Goal: Task Accomplishment & Management: Complete application form

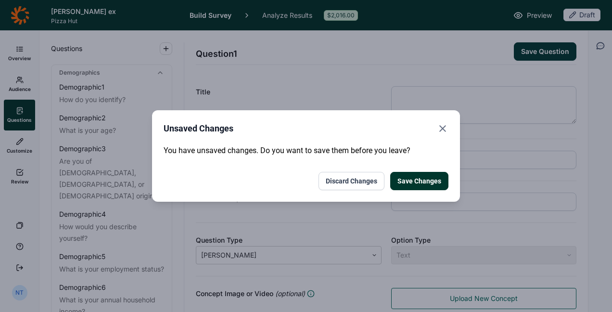
scroll to position [170, 0]
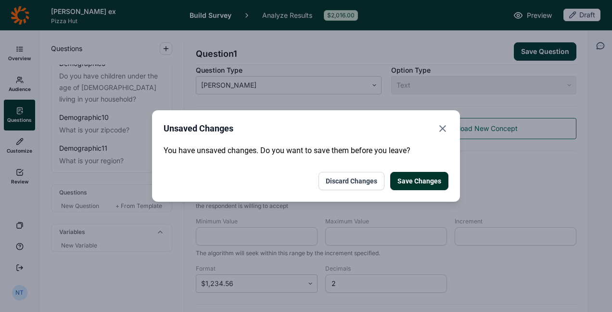
click at [361, 178] on button "Discard Changes" at bounding box center [351, 181] width 66 height 18
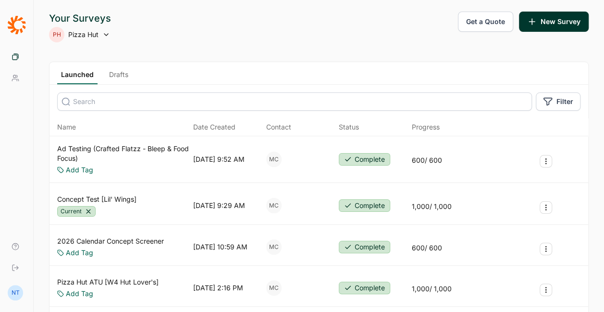
click at [547, 204] on icon "Survey Actions" at bounding box center [546, 207] width 8 height 8
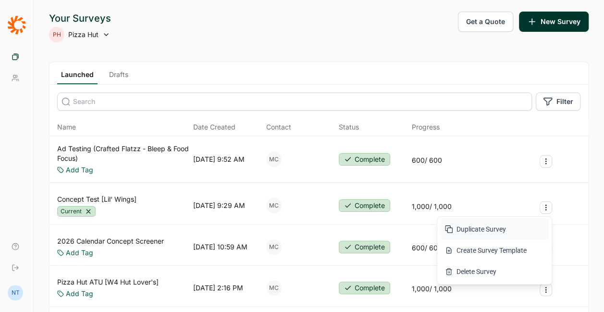
click at [497, 228] on button "Duplicate Survey" at bounding box center [494, 228] width 109 height 21
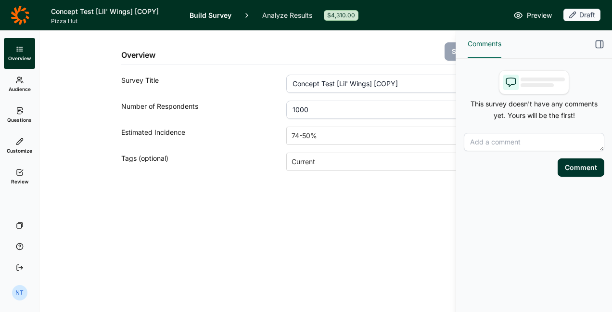
click at [594, 42] on icon "button" at bounding box center [599, 44] width 10 height 10
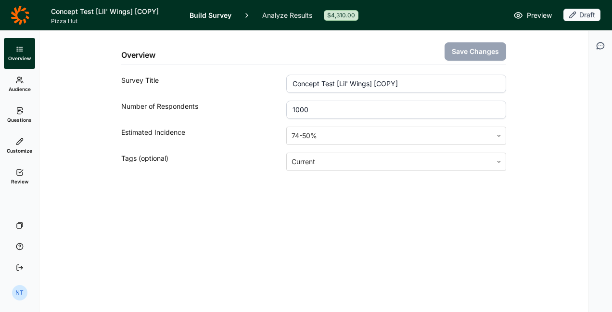
click at [380, 82] on input "Concept Test [Lil' Wings] [COPY]" at bounding box center [396, 84] width 220 height 18
type input "Concept Test [Lil' Wings Round 2]"
click at [305, 109] on input "1000" at bounding box center [396, 110] width 220 height 18
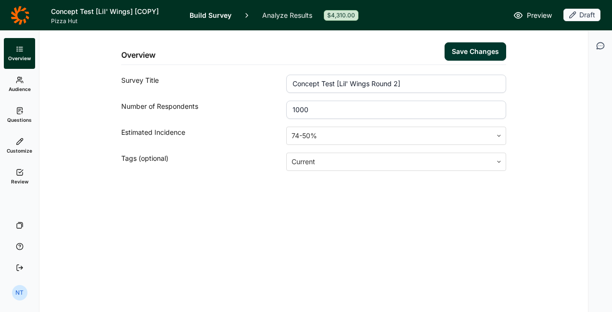
click at [305, 109] on input "1000" at bounding box center [396, 110] width 220 height 18
type input "800"
click at [489, 49] on button "Save Changes" at bounding box center [475, 51] width 62 height 18
click at [29, 82] on link "Audience" at bounding box center [19, 84] width 31 height 31
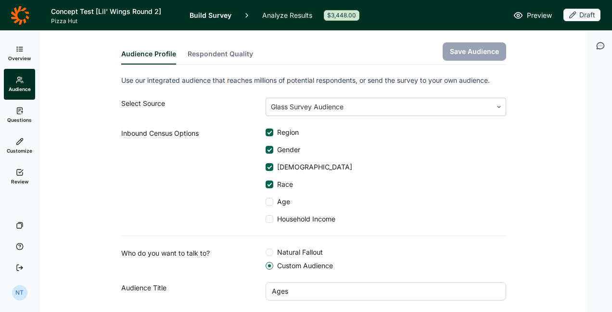
click at [20, 124] on link "Questions" at bounding box center [19, 115] width 31 height 31
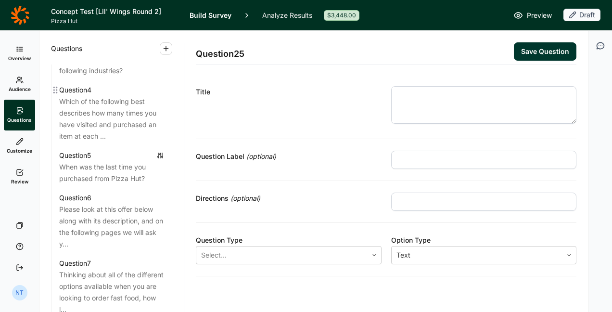
scroll to position [596, 0]
click at [93, 241] on div "Please look at this offer below along with its description, and on the followin…" at bounding box center [111, 226] width 105 height 46
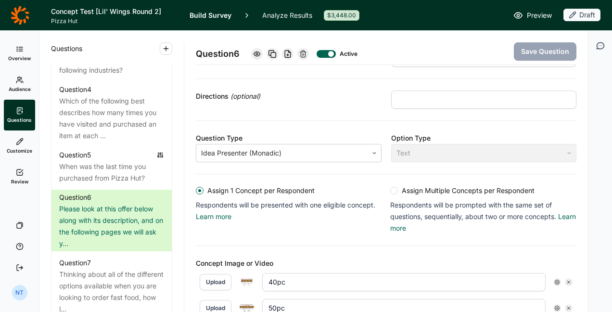
scroll to position [227, 0]
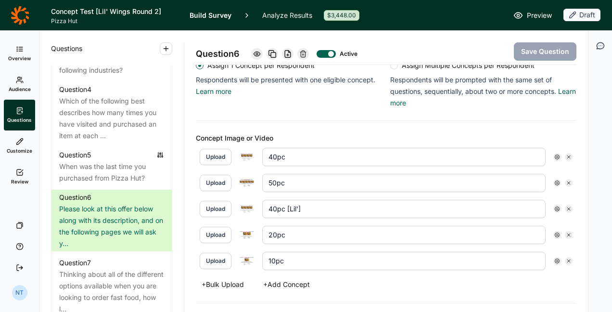
click at [566, 155] on icon at bounding box center [569, 157] width 6 height 6
type input "50pc"
type input "40pc [Lil']"
type input "20pc"
type input "10pc"
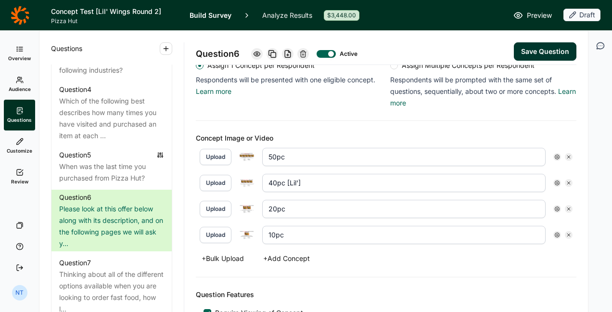
click at [566, 155] on icon at bounding box center [569, 157] width 6 height 6
type input "40pc [Lil']"
type input "20pc"
type input "10pc"
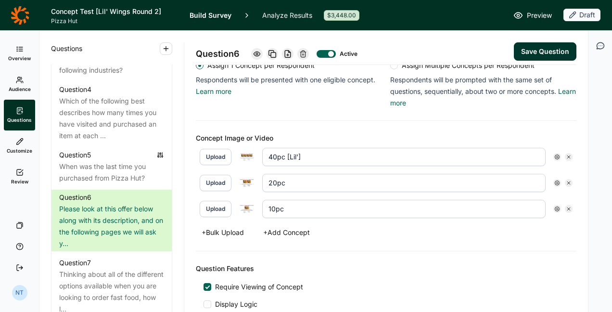
click at [566, 155] on icon at bounding box center [569, 157] width 6 height 6
type input "20pc"
type input "10pc"
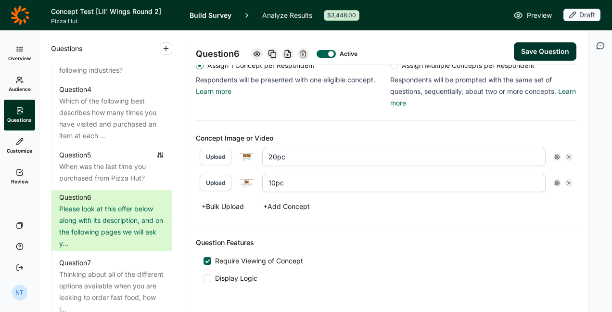
click at [566, 155] on icon at bounding box center [569, 157] width 6 height 6
type input "10pc"
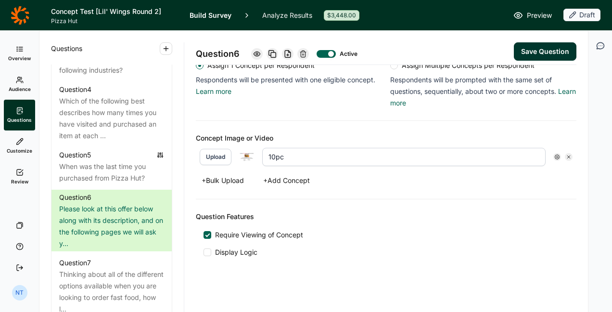
click at [566, 155] on icon at bounding box center [569, 157] width 6 height 6
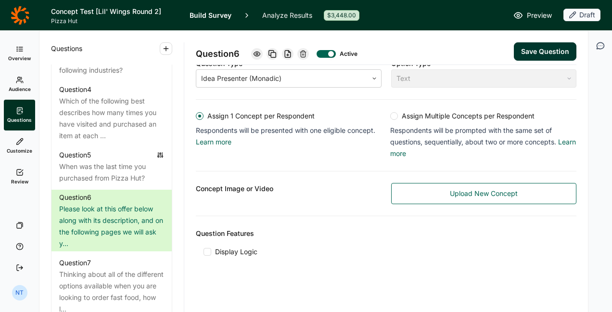
click at [410, 190] on link "Upload New Concept" at bounding box center [484, 193] width 186 height 21
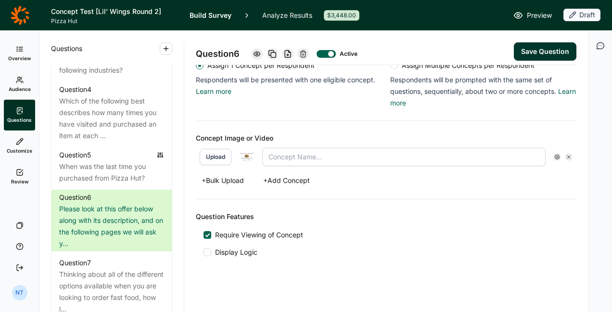
click at [277, 175] on button "+ Add Concept" at bounding box center [286, 180] width 58 height 13
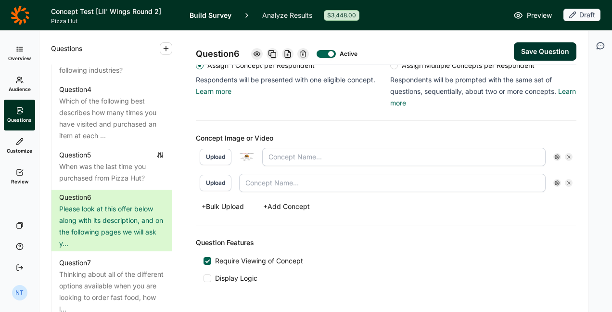
click at [224, 177] on button "Upload" at bounding box center [216, 183] width 32 height 16
click at [293, 204] on button "+ Add Concept" at bounding box center [286, 206] width 58 height 13
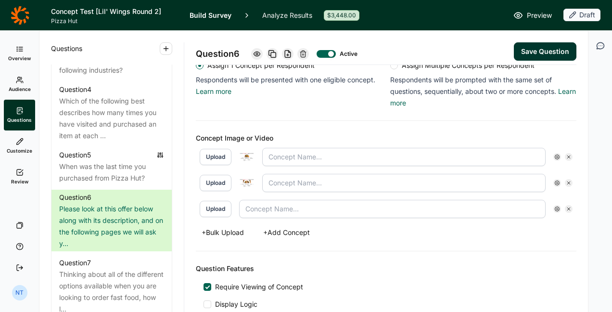
click at [202, 204] on button "Upload" at bounding box center [216, 209] width 32 height 16
click at [283, 230] on button "+ Add Concept" at bounding box center [286, 232] width 58 height 13
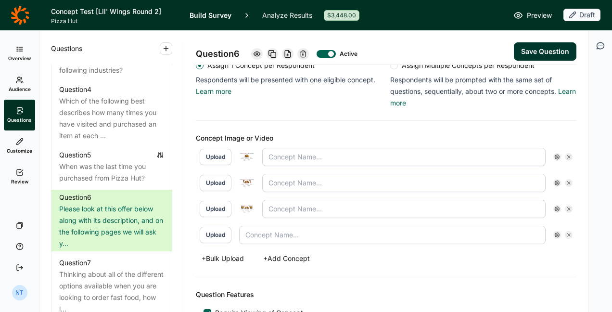
click at [229, 229] on button "Upload" at bounding box center [216, 234] width 32 height 16
click at [567, 156] on use at bounding box center [568, 156] width 3 height 3
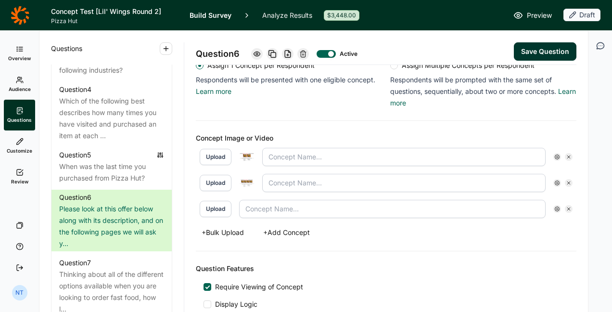
click at [566, 156] on icon at bounding box center [569, 157] width 6 height 6
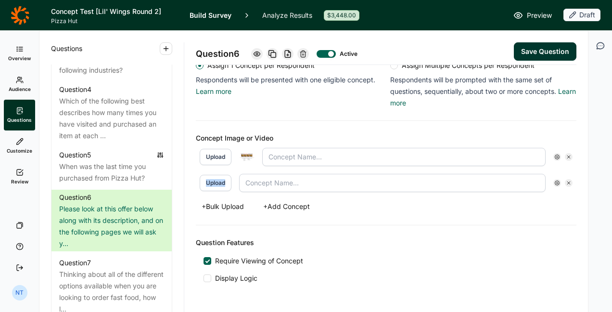
click at [566, 156] on icon at bounding box center [569, 157] width 6 height 6
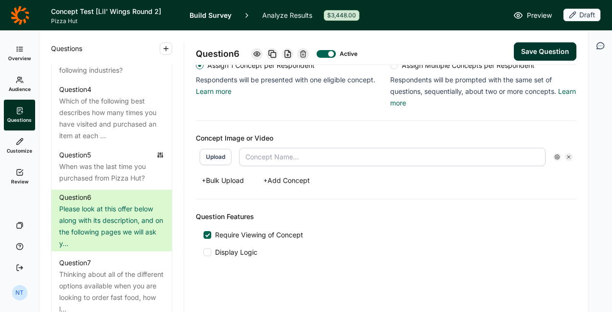
click at [233, 176] on button "+ Bulk Upload" at bounding box center [223, 180] width 54 height 13
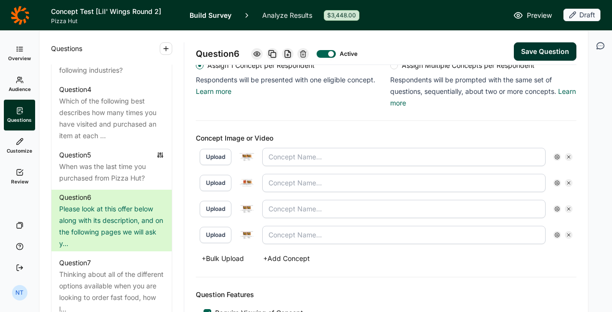
click at [246, 154] on img at bounding box center [246, 156] width 15 height 9
click at [285, 157] on input "text" at bounding box center [403, 157] width 283 height 18
type input "[PERSON_NAME]"
click at [246, 175] on div at bounding box center [246, 182] width 15 height 15
click at [294, 183] on input "text" at bounding box center [403, 183] width 283 height 18
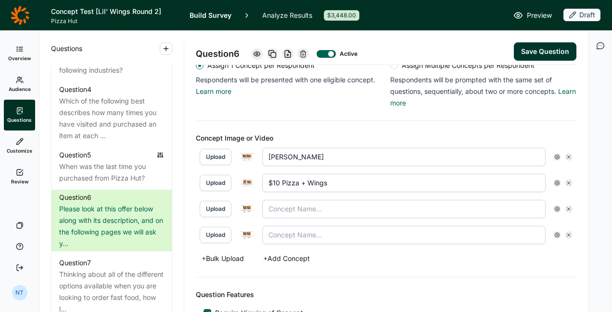
drag, startPoint x: 283, startPoint y: 179, endPoint x: 361, endPoint y: 180, distance: 78.4
click at [361, 180] on input "$10 Pizza + Wings" at bounding box center [403, 183] width 283 height 18
type input "$10 Combo"
click at [253, 205] on img at bounding box center [246, 208] width 15 height 9
click at [279, 207] on input "text" at bounding box center [403, 209] width 283 height 18
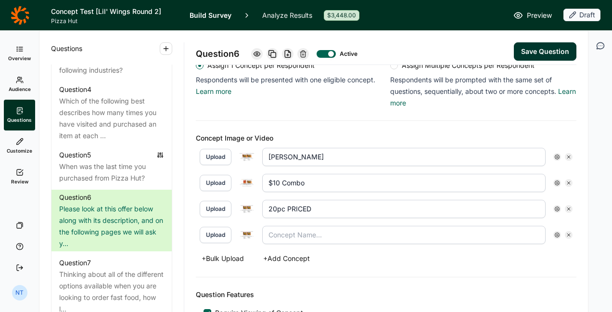
type input "20pc PRICED"
click at [281, 230] on input "text" at bounding box center [403, 235] width 283 height 18
type input "20pc UNPRICED"
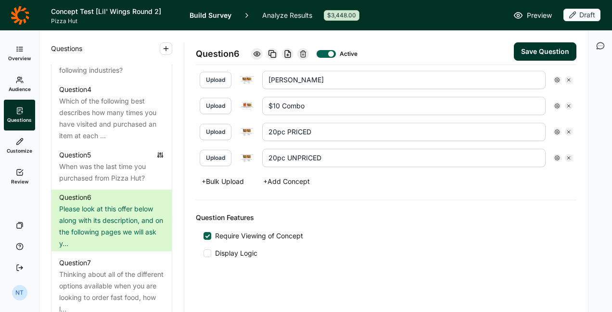
scroll to position [262, 0]
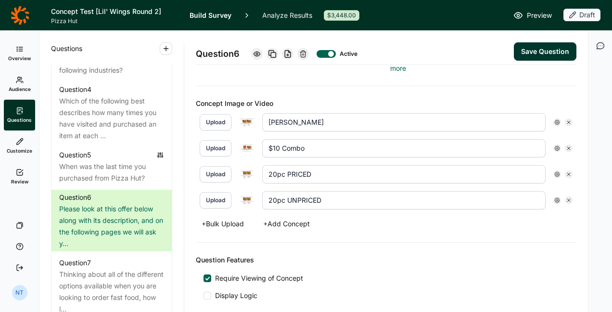
click at [528, 46] on button "Save Question" at bounding box center [545, 51] width 63 height 18
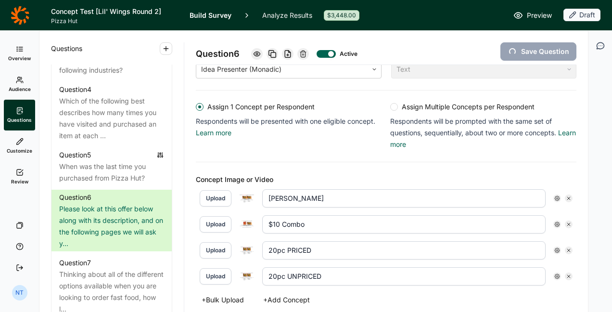
scroll to position [232, 0]
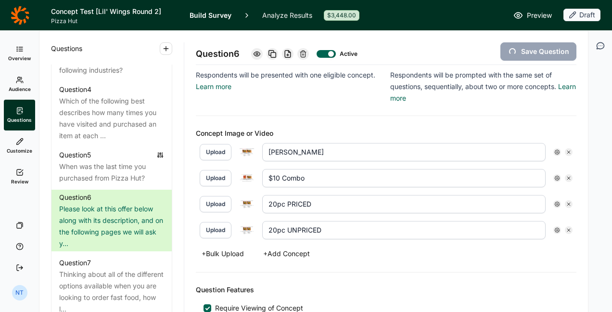
type input "20pc UNPRICED"
type input "20pc PRICED"
type input "$10 Combo"
type input "[PERSON_NAME]"
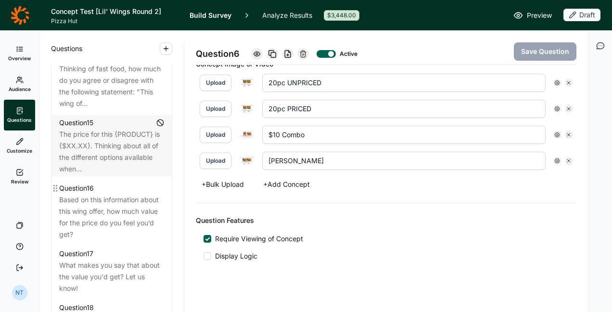
scroll to position [1178, 0]
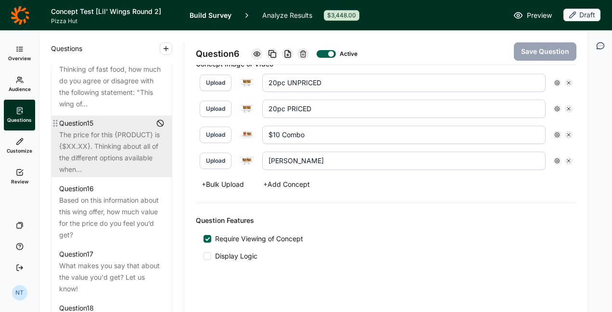
click at [113, 175] on div "The price for this {PRODUCT} is {$XX.XX}. Thinking about all of the different o…" at bounding box center [111, 152] width 105 height 46
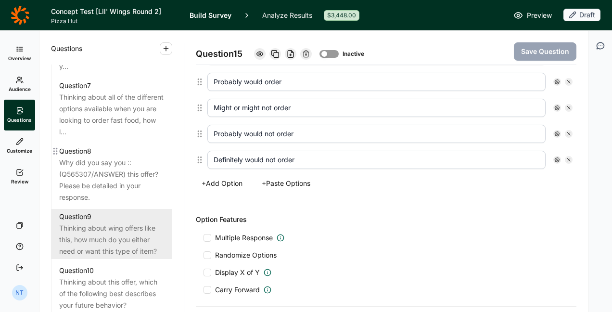
scroll to position [772, 0]
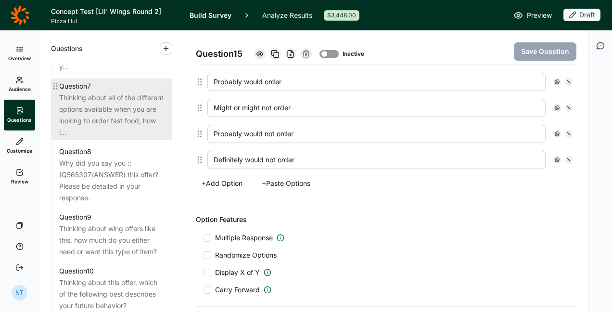
click at [124, 136] on div "Thinking about all of the different options available when you are looking to o…" at bounding box center [111, 115] width 105 height 46
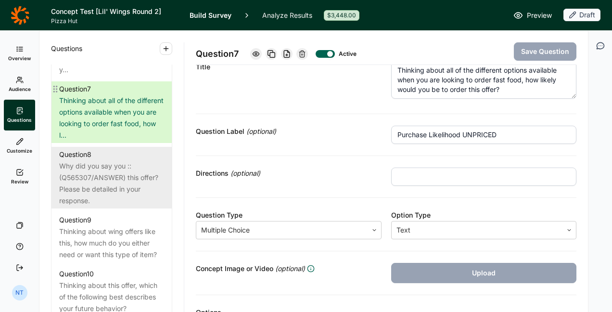
scroll to position [775, 0]
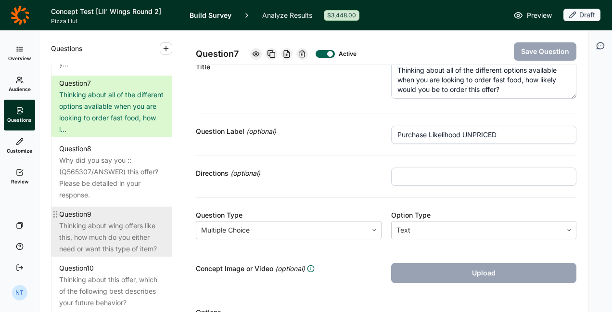
click at [106, 240] on div "Thinking about wing offers like this, how much do you either need or want this …" at bounding box center [111, 237] width 105 height 35
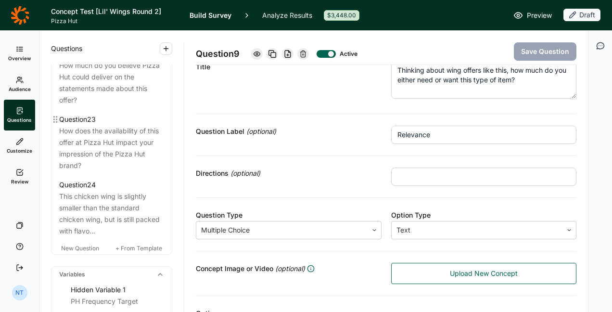
scroll to position [1744, 0]
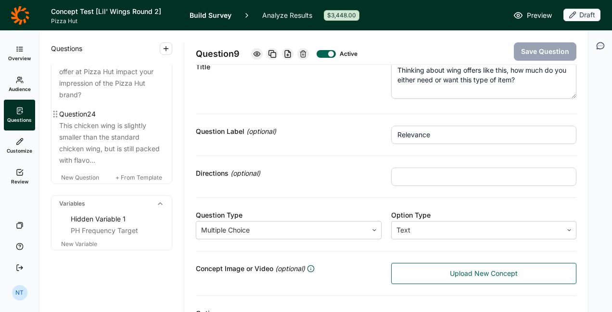
click at [103, 166] on div "This chicken wing is slightly smaller than the standard chicken wing, but is st…" at bounding box center [111, 143] width 105 height 46
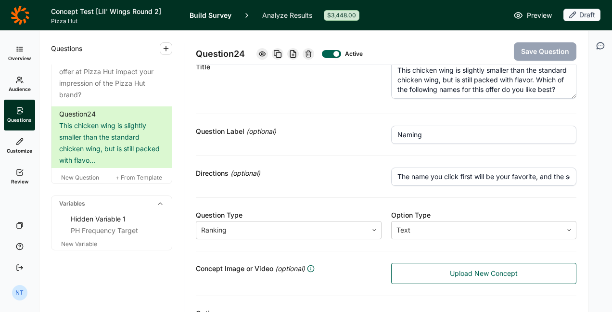
click at [310, 55] on icon at bounding box center [308, 54] width 8 height 8
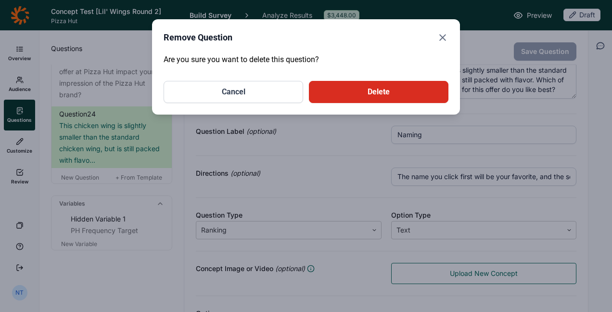
click at [341, 93] on button "Delete" at bounding box center [378, 92] width 139 height 22
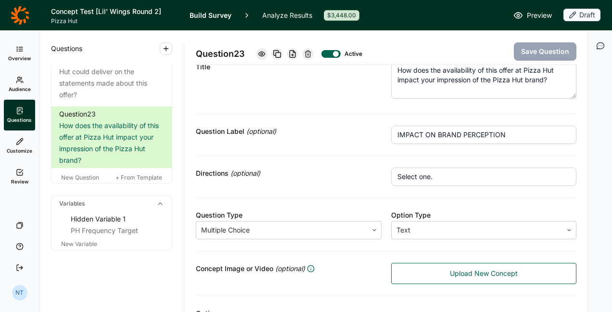
scroll to position [1709, 0]
click at [90, 176] on span "New Question" at bounding box center [80, 177] width 38 height 7
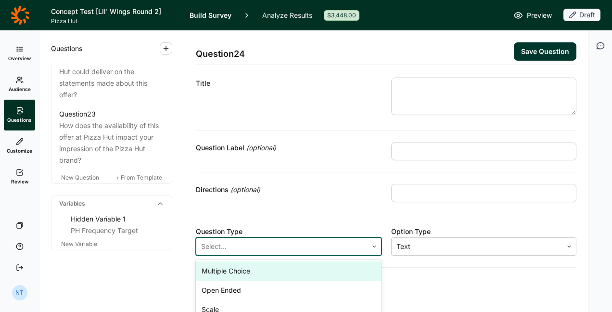
click at [285, 240] on div at bounding box center [282, 245] width 162 height 13
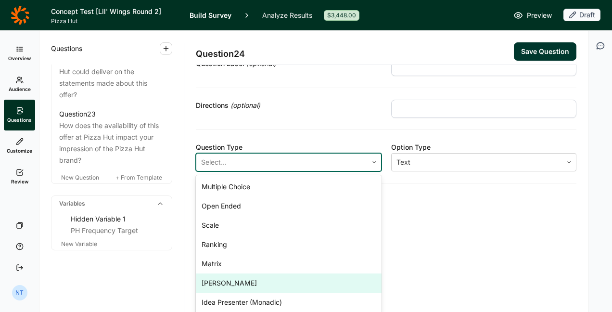
click at [262, 281] on div "[PERSON_NAME]" at bounding box center [289, 282] width 186 height 19
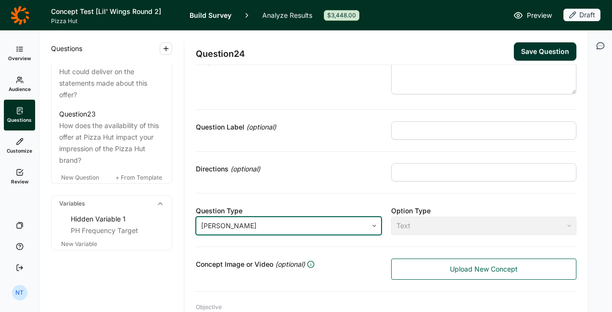
scroll to position [0, 0]
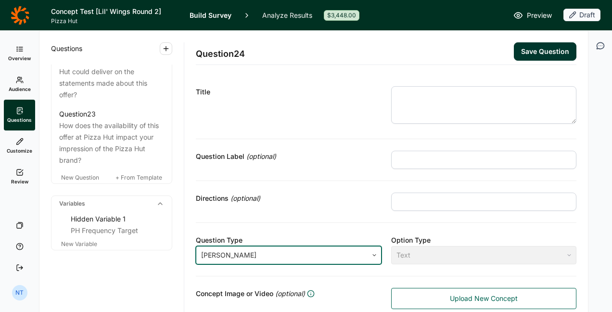
click at [418, 122] on textarea at bounding box center [484, 105] width 186 height 38
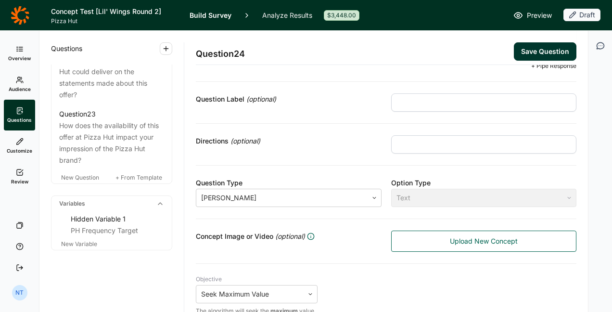
scroll to position [88, 0]
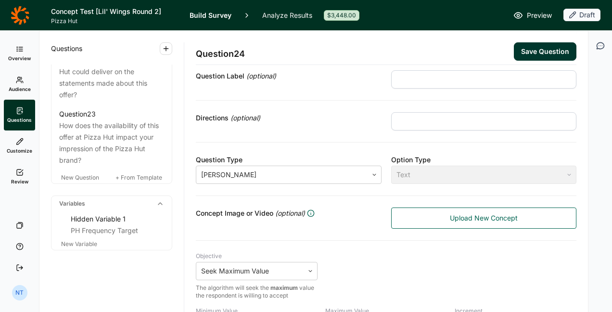
type textarea "How much would you be willing to pay for this wings offer?"
click at [413, 125] on input "text" at bounding box center [484, 121] width 186 height 18
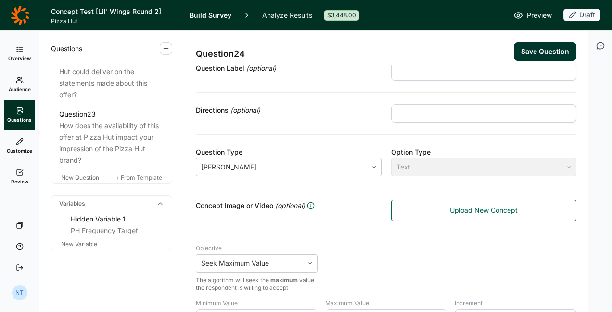
click at [374, 223] on div "Concept Image or Video (optional) Upload New Concept" at bounding box center [386, 210] width 380 height 45
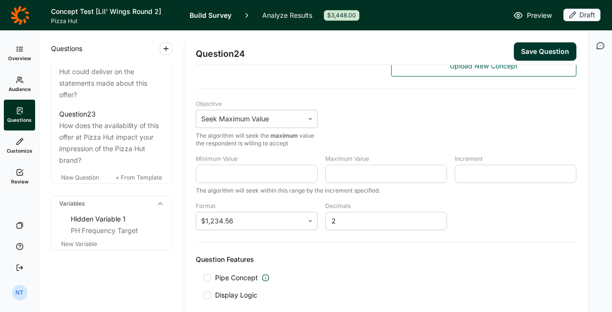
scroll to position [275, 0]
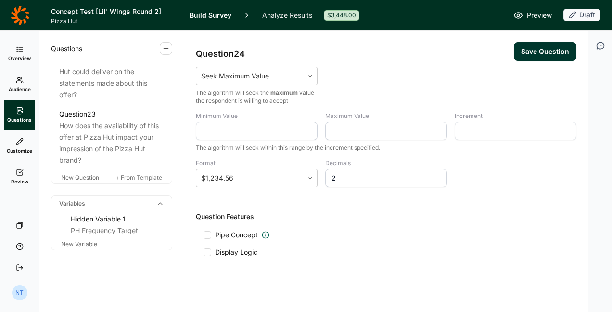
click at [235, 234] on span "Pipe Concept" at bounding box center [236, 235] width 43 height 10
click at [203, 235] on input "Pipe Concept" at bounding box center [203, 235] width 0 height 0
click at [264, 252] on div at bounding box center [401, 258] width 289 height 13
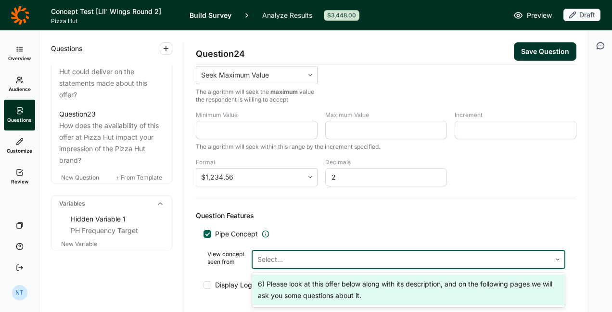
click at [300, 285] on div "6) Please look at this offer below along with its description, and on the follo…" at bounding box center [408, 289] width 313 height 31
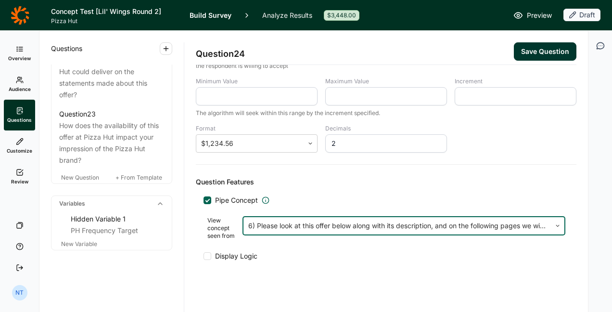
scroll to position [320, 0]
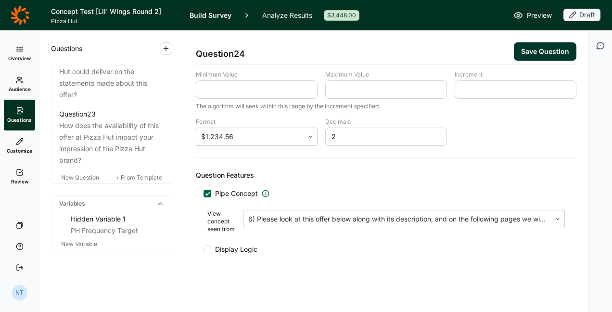
click at [233, 251] on span "Display Logic" at bounding box center [236, 249] width 42 height 10
click at [203, 249] on input "Display Logic" at bounding box center [203, 249] width 0 height 0
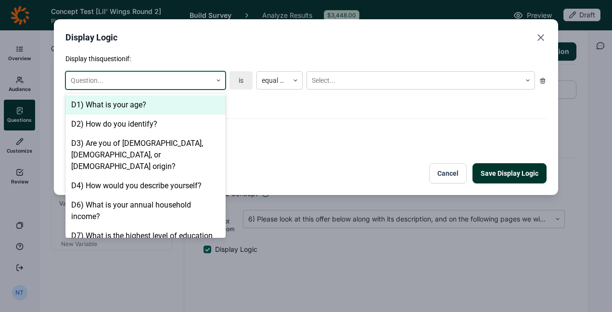
click at [195, 81] on div at bounding box center [139, 81] width 136 height 12
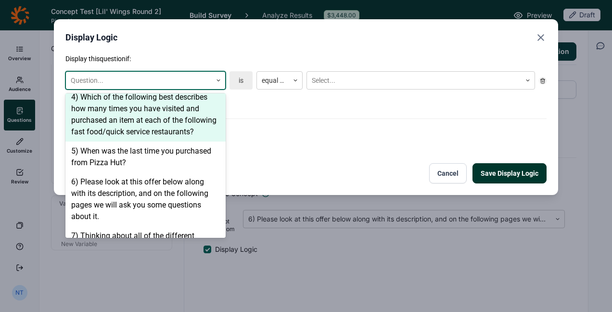
scroll to position [335, 0]
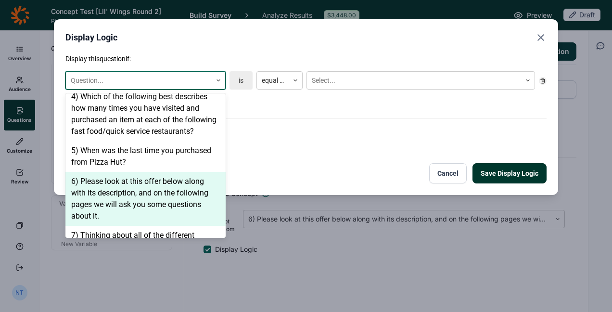
click at [150, 192] on div "6) Please look at this offer below along with its description, and on the follo…" at bounding box center [145, 199] width 160 height 54
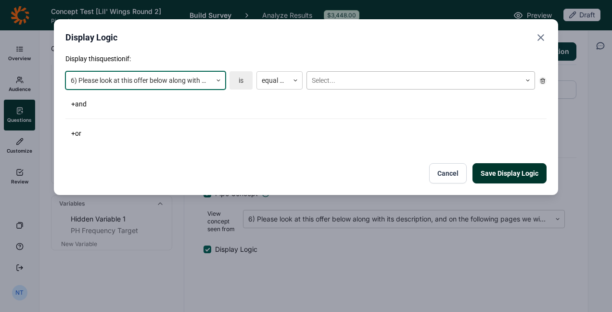
click at [341, 78] on div at bounding box center [414, 81] width 204 height 12
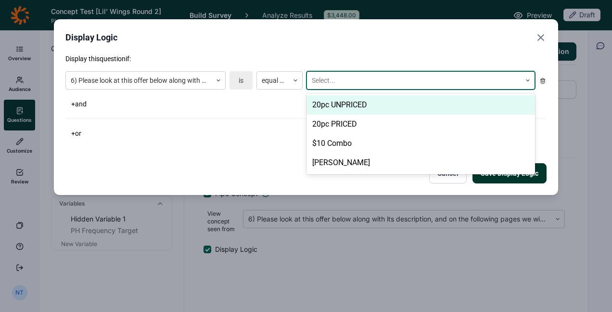
click at [352, 110] on div "20pc UNPRICED" at bounding box center [420, 104] width 228 height 19
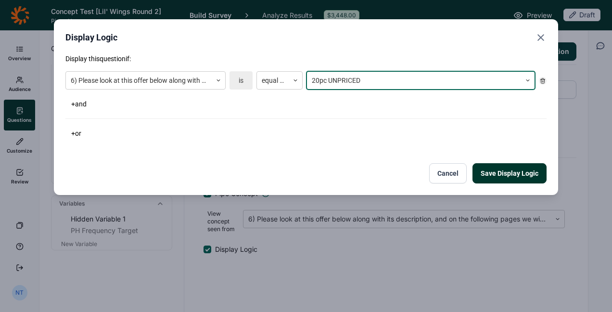
click at [490, 173] on button "Save Display Logic" at bounding box center [509, 173] width 74 height 20
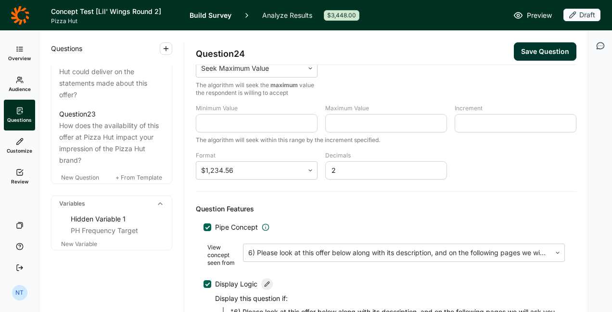
scroll to position [279, 0]
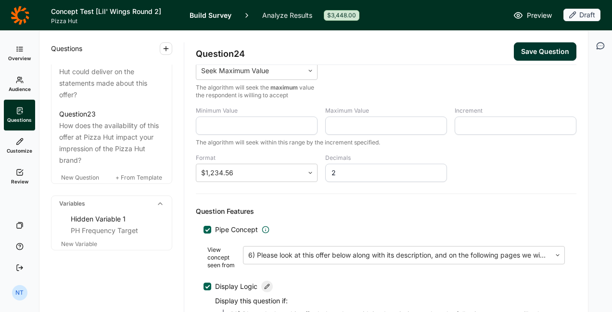
click at [236, 126] on input "Minimum Value" at bounding box center [257, 125] width 122 height 18
type input "5.99"
click at [340, 132] on div "Minimum Value 5.99 Maximum Value Increment The algorithm will seek within this …" at bounding box center [386, 126] width 380 height 39
click at [366, 125] on input "Maximum Value" at bounding box center [386, 125] width 122 height 18
type input "10.99"
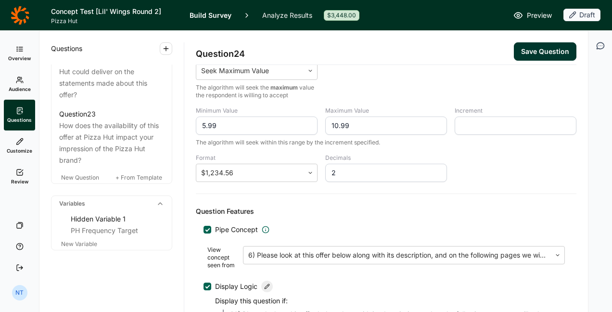
click at [461, 128] on input "Increment" at bounding box center [515, 125] width 122 height 18
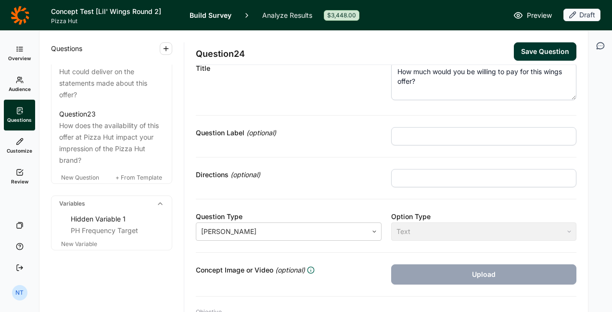
scroll to position [0, 0]
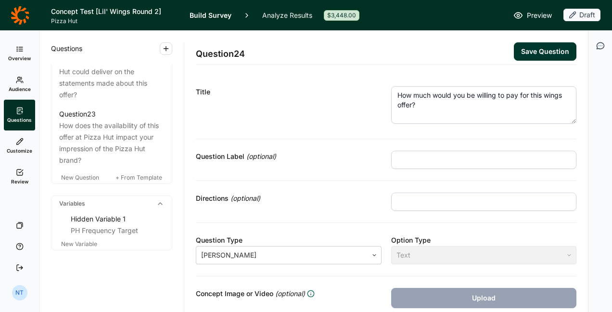
type input "0.50"
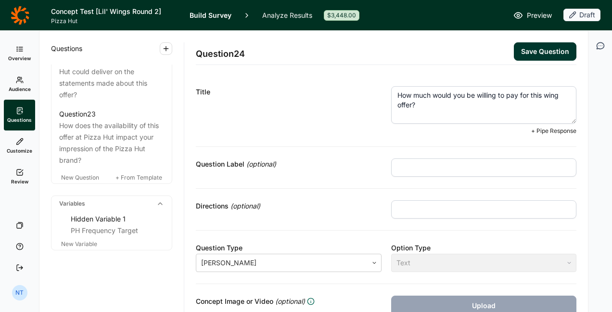
type textarea "How much would you be willing to pay for this wing offer?"
click at [528, 50] on button "Save Question" at bounding box center [545, 51] width 63 height 18
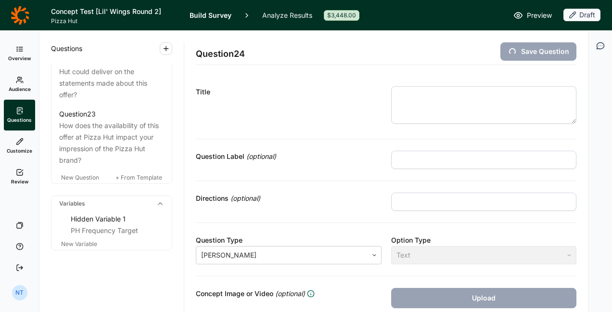
scroll to position [1744, 0]
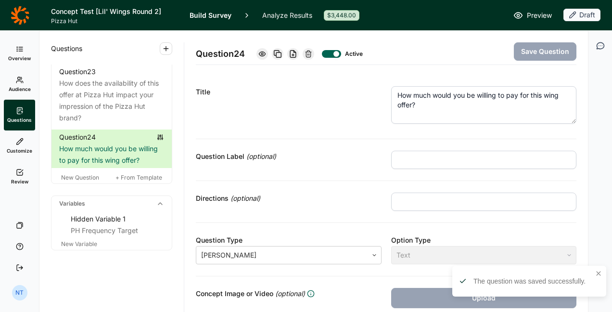
click at [418, 158] on input "text" at bounding box center [484, 160] width 186 height 18
type input "[PERSON_NAME]"
click at [531, 59] on button "Save Question" at bounding box center [545, 51] width 63 height 18
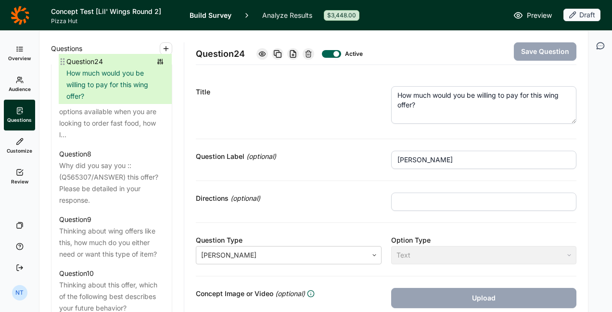
scroll to position [816, 0]
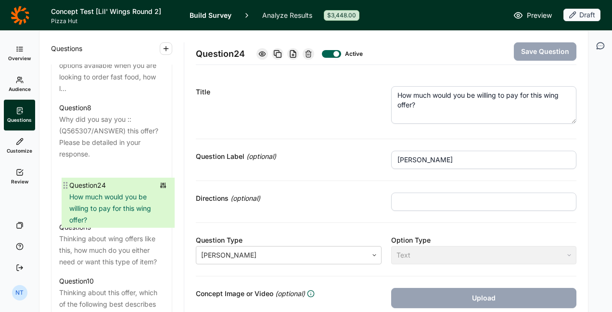
drag, startPoint x: 57, startPoint y: 240, endPoint x: 66, endPoint y: 178, distance: 62.7
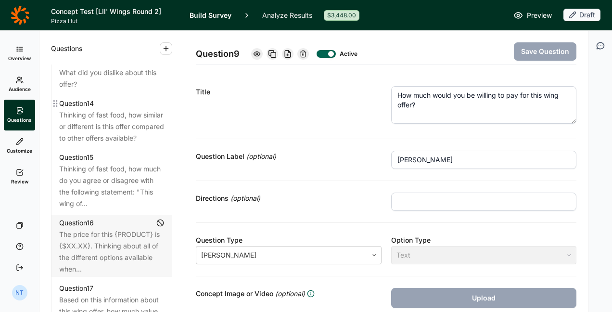
scroll to position [1207, 0]
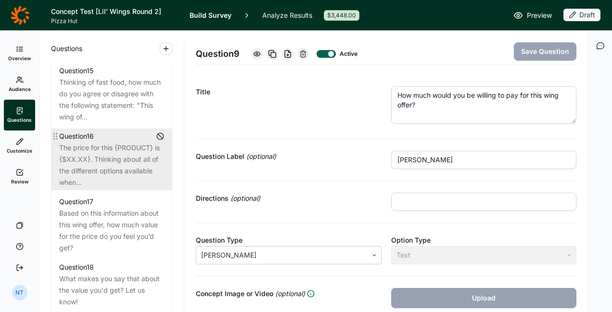
click at [112, 188] on div "The price for this {PRODUCT} is {$XX.XX}. Thinking about all of the different o…" at bounding box center [111, 165] width 105 height 46
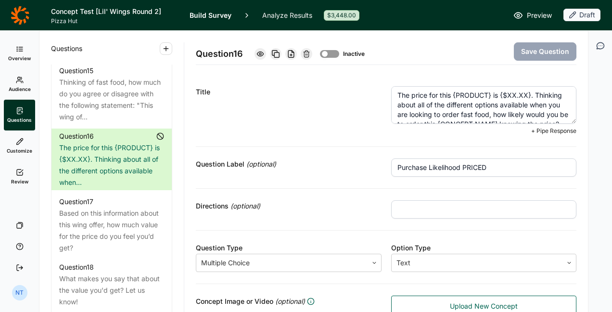
drag, startPoint x: 449, startPoint y: 95, endPoint x: 487, endPoint y: 97, distance: 37.6
click at [487, 97] on textarea "The price for this {PRODUCT} is {$XX.XX}. Thinking about all of the different o…" at bounding box center [484, 105] width 186 height 38
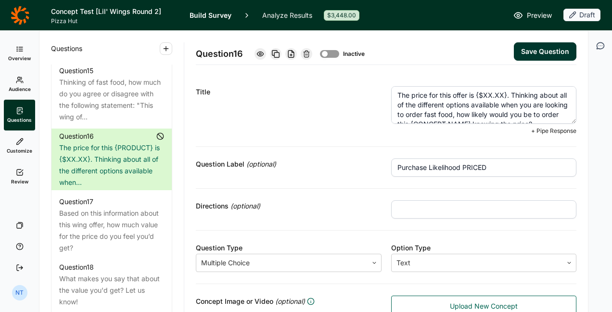
drag, startPoint x: 473, startPoint y: 92, endPoint x: 503, endPoint y: 97, distance: 29.8
click at [503, 97] on textarea "The price for this offer is {$XX.XX}. Thinking about all of the different optio…" at bounding box center [484, 105] width 186 height 38
drag, startPoint x: 435, startPoint y: 101, endPoint x: 494, endPoint y: 107, distance: 59.4
click at [494, 107] on textarea "The price for this offer is $6.99. Thinking about all of the different options …" at bounding box center [484, 105] width 186 height 38
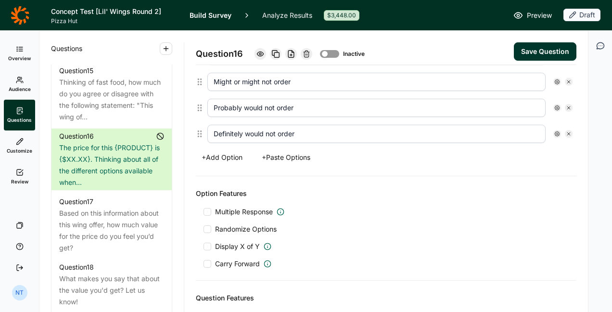
scroll to position [432, 0]
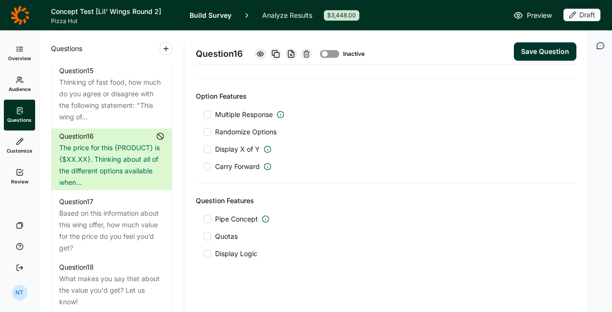
type textarea "The price for this offer is $6.99. Thinking about all of the different options …"
click at [210, 215] on div at bounding box center [207, 219] width 8 height 8
click at [203, 219] on input "Pipe Concept" at bounding box center [203, 219] width 0 height 0
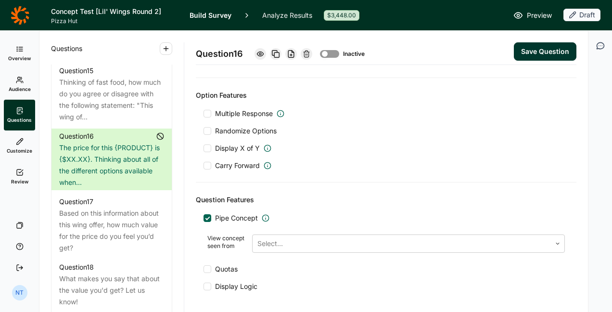
scroll to position [423, 0]
click at [267, 243] on div at bounding box center [401, 244] width 289 height 13
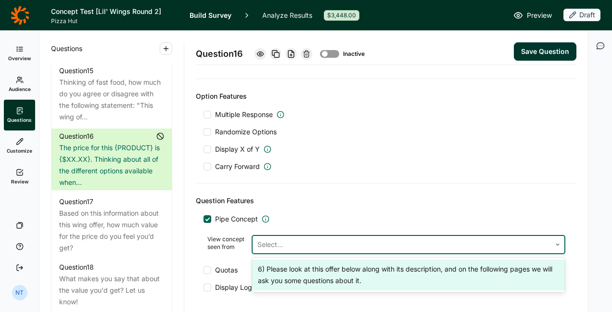
click at [292, 271] on div "6) Please look at this offer below along with its description, and on the follo…" at bounding box center [408, 274] width 313 height 31
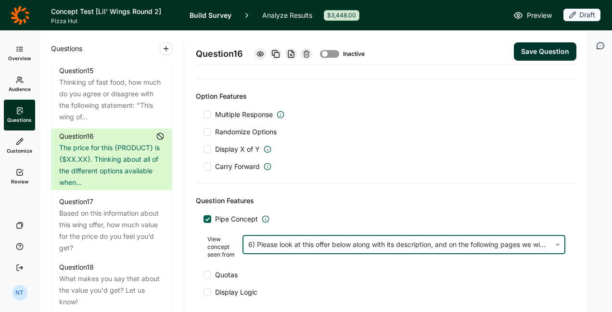
scroll to position [469, 0]
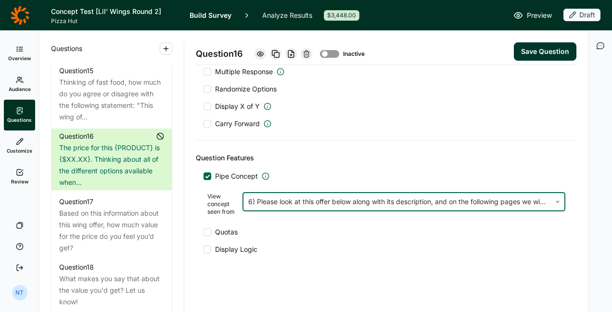
click at [204, 248] on div at bounding box center [207, 249] width 8 height 8
click at [203, 249] on input "Display Logic" at bounding box center [203, 249] width 0 height 0
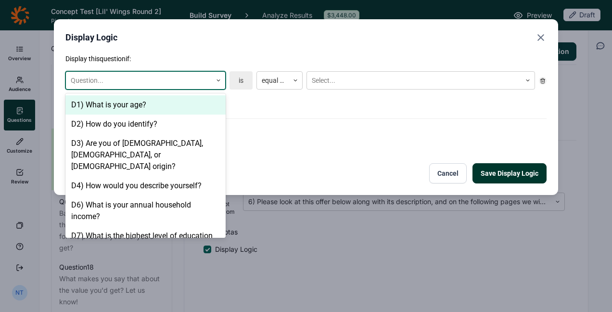
click at [175, 85] on div at bounding box center [139, 81] width 136 height 12
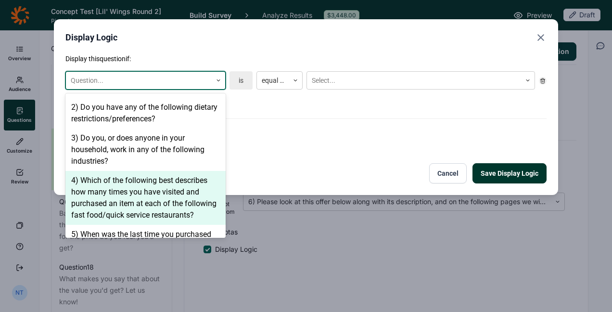
scroll to position [324, 0]
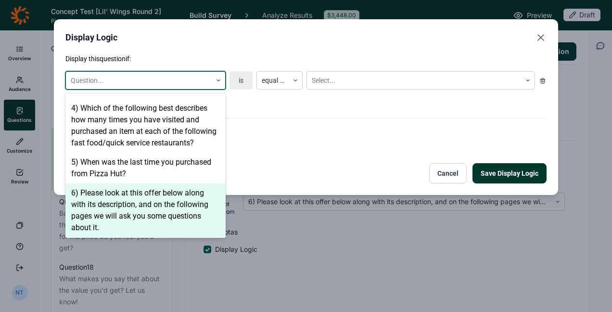
drag, startPoint x: 159, startPoint y: 189, endPoint x: 173, endPoint y: 184, distance: 15.5
click at [173, 184] on div "6) Please look at this offer below along with its description, and on the follo…" at bounding box center [145, 210] width 160 height 54
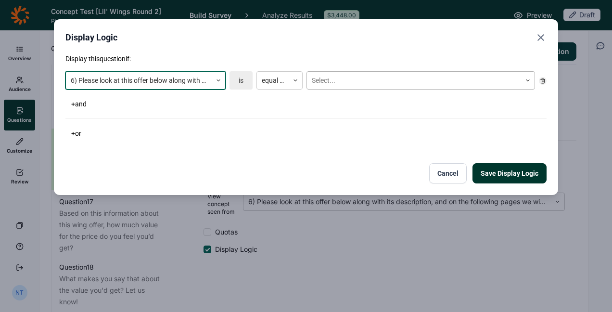
click at [337, 88] on div "Select..." at bounding box center [420, 80] width 228 height 18
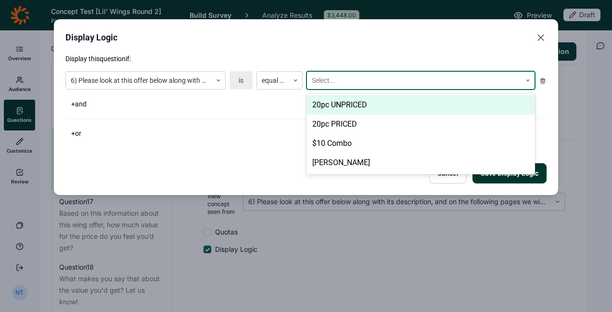
click at [345, 107] on div "20pc UNPRICED" at bounding box center [420, 104] width 228 height 19
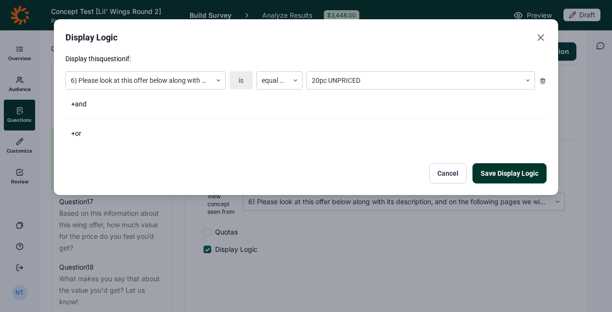
click at [518, 173] on button "Save Display Logic" at bounding box center [509, 173] width 74 height 20
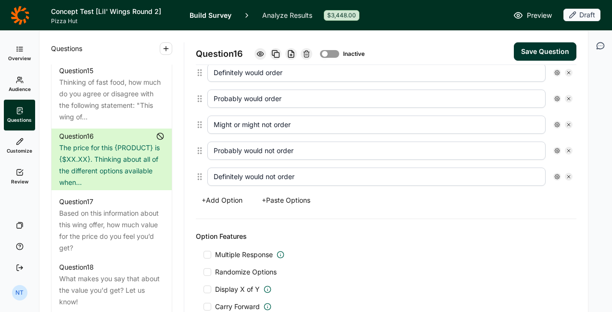
scroll to position [260, 0]
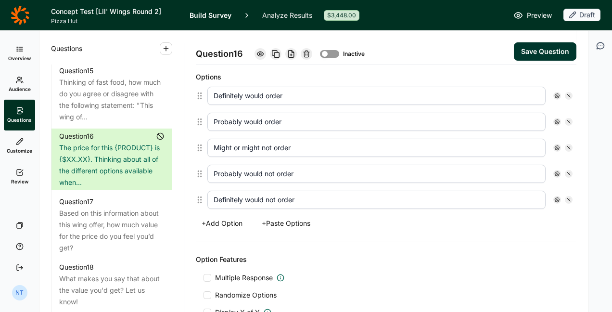
click at [528, 50] on button "Save Question" at bounding box center [545, 51] width 63 height 18
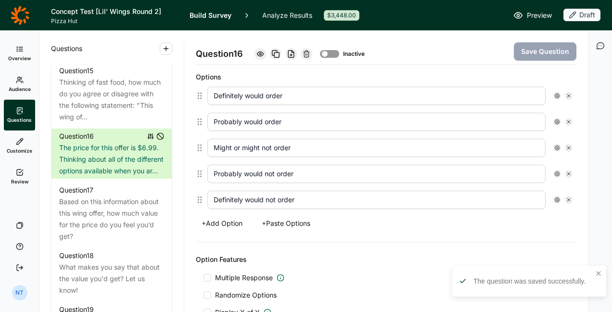
click at [327, 51] on div at bounding box center [325, 54] width 6 height 6
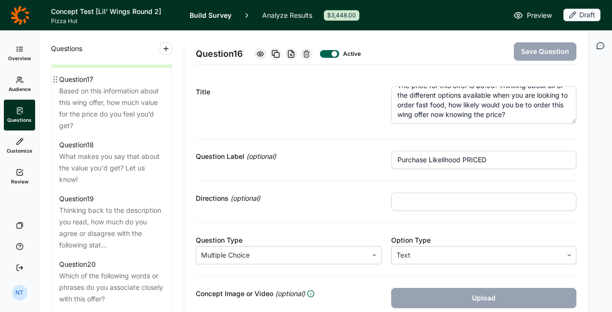
scroll to position [1318, 0]
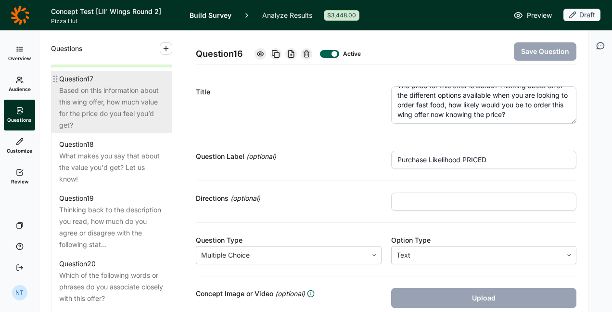
click at [130, 131] on div "Based on this information about this wing offer, how much value for the price d…" at bounding box center [111, 108] width 105 height 46
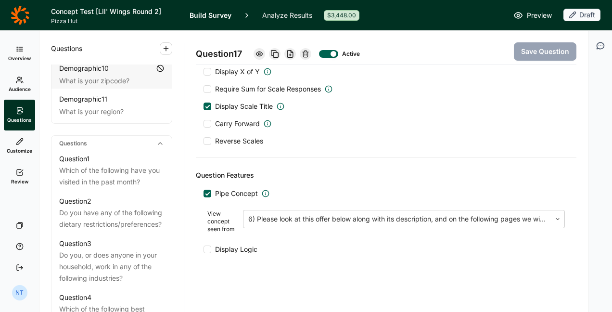
scroll to position [386, 0]
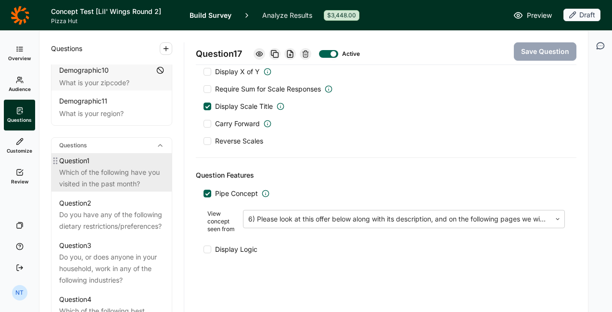
click at [111, 164] on div "Question 1" at bounding box center [111, 161] width 105 height 12
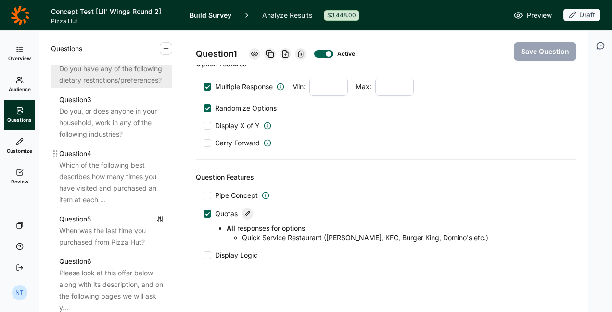
scroll to position [617, 0]
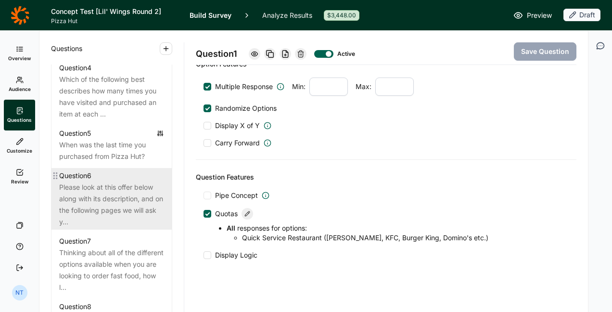
click at [135, 197] on div "Please look at this offer below along with its description, and on the followin…" at bounding box center [111, 204] width 105 height 46
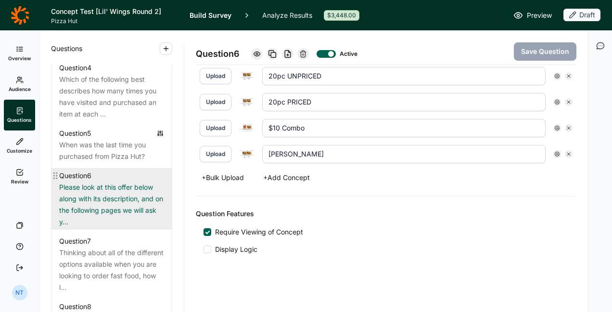
scroll to position [304, 0]
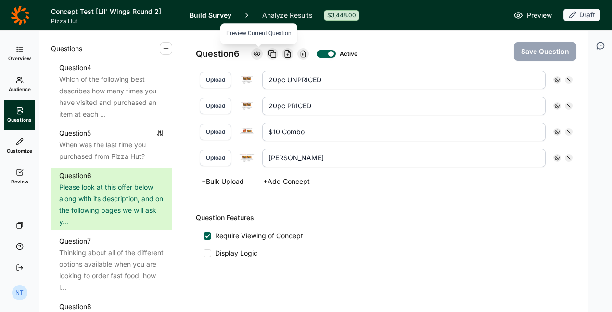
click at [257, 52] on icon at bounding box center [257, 54] width 8 height 8
click at [260, 51] on use at bounding box center [256, 53] width 6 height 4
click at [260, 56] on icon at bounding box center [257, 54] width 8 height 8
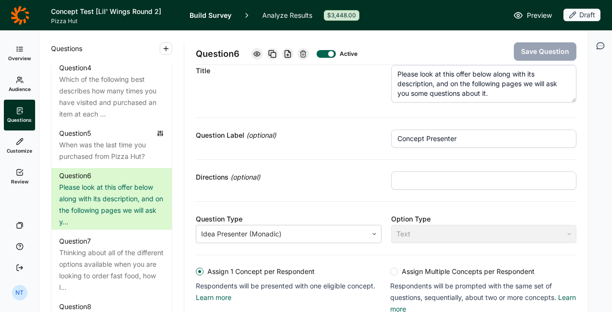
scroll to position [0, 0]
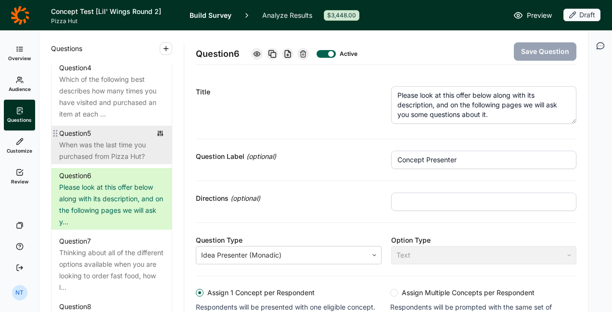
click at [89, 139] on div "Question 5" at bounding box center [75, 133] width 32 height 12
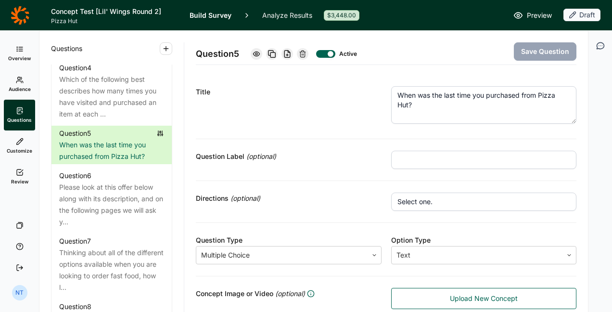
click at [258, 51] on use at bounding box center [256, 53] width 6 height 4
click at [256, 51] on use at bounding box center [256, 53] width 6 height 4
click at [258, 55] on use at bounding box center [256, 53] width 6 height 4
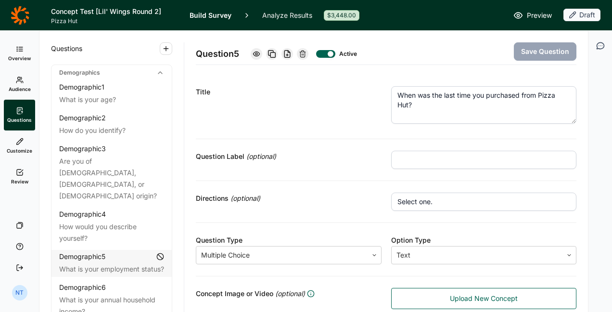
click at [28, 142] on link "Customize" at bounding box center [19, 145] width 31 height 31
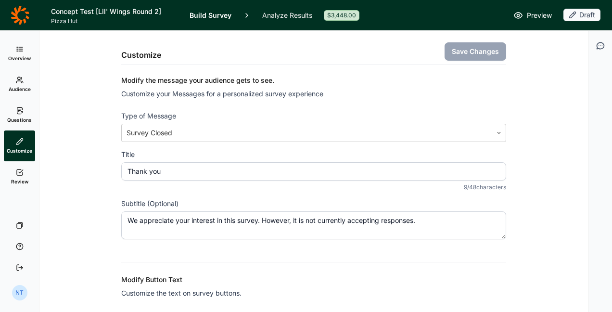
scroll to position [133, 0]
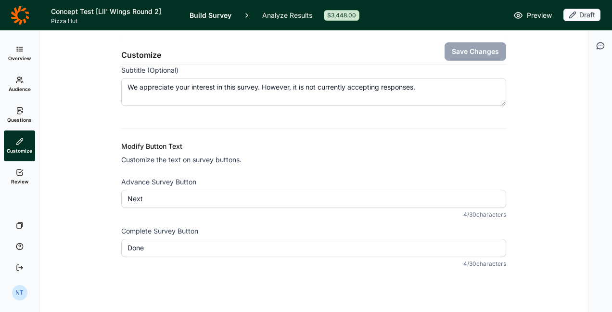
click at [13, 167] on link "Review" at bounding box center [19, 176] width 31 height 31
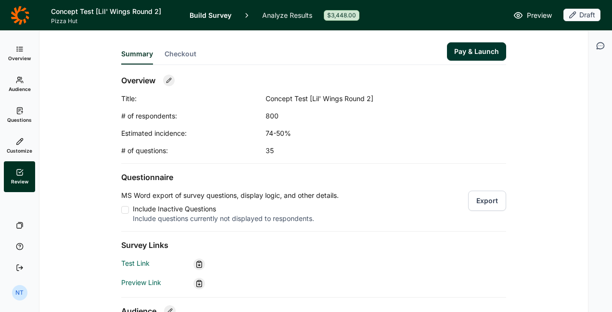
click at [21, 104] on link "Questions" at bounding box center [19, 115] width 31 height 31
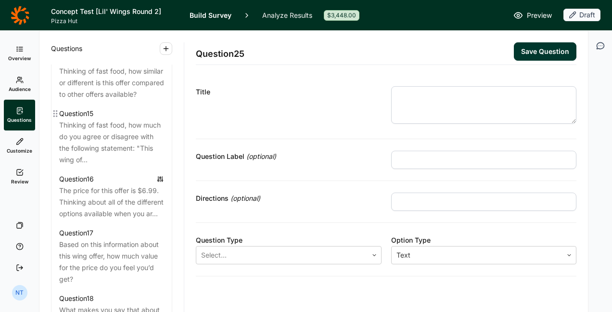
scroll to position [1165, 0]
click at [105, 165] on div "Thinking of fast food, how much do you agree or disagree with the following sta…" at bounding box center [111, 142] width 105 height 46
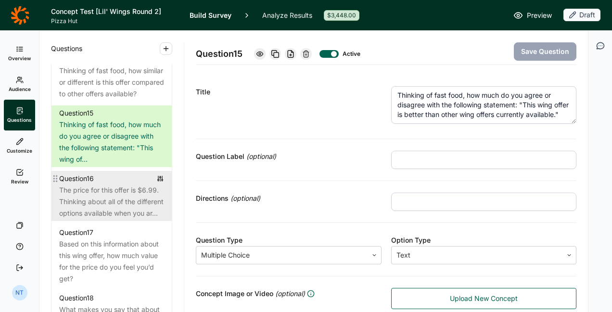
click at [111, 219] on div "The price for this offer is $6.99. Thinking about all of the different options …" at bounding box center [111, 201] width 105 height 35
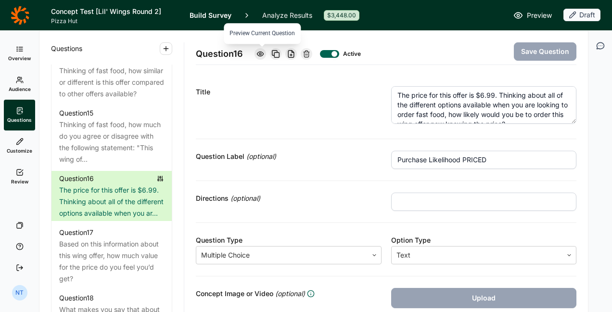
click at [261, 55] on icon at bounding box center [260, 54] width 8 height 8
click at [22, 178] on span "Review" at bounding box center [19, 181] width 17 height 7
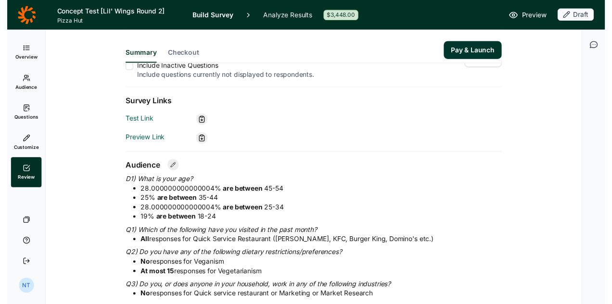
scroll to position [260, 0]
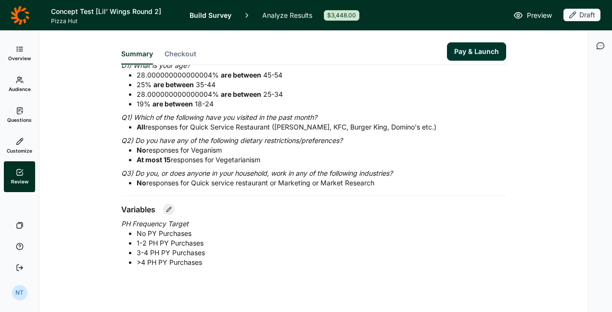
click at [485, 49] on button "Pay & Launch" at bounding box center [476, 51] width 59 height 18
